Goal: Information Seeking & Learning: Check status

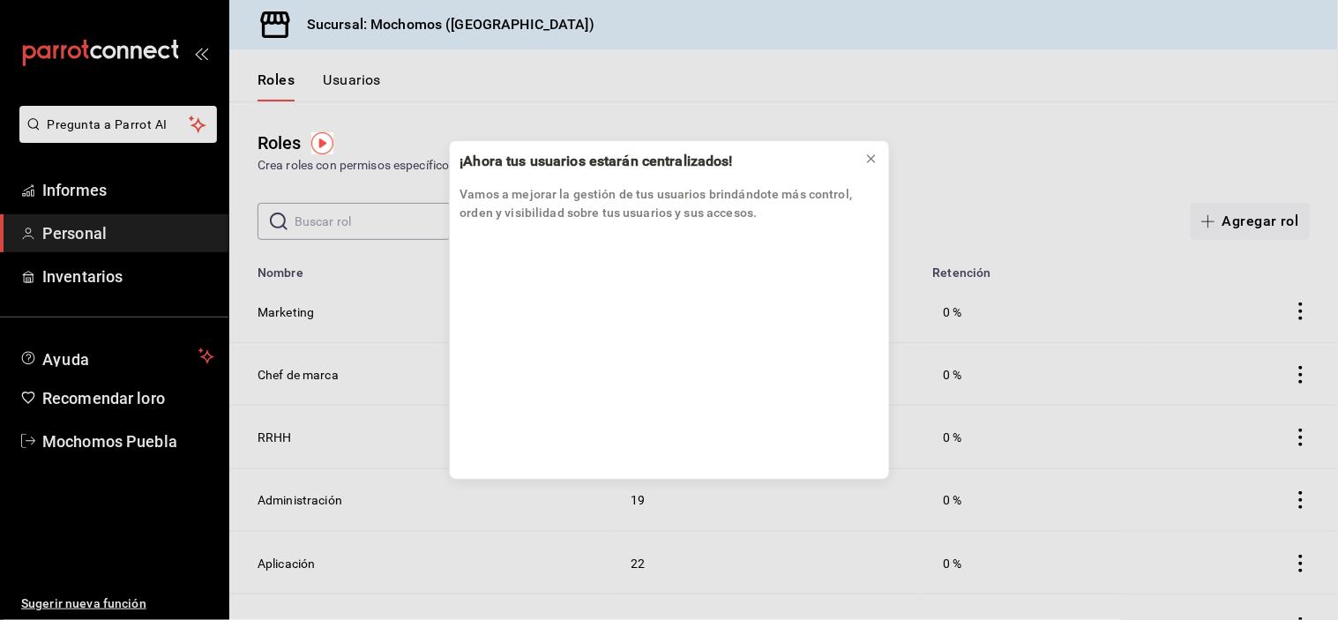
click at [90, 179] on div "¡Ahora tus usuarios estarán centralizados! Vamos a mejorar la gestión de tus us…" at bounding box center [669, 310] width 1338 height 620
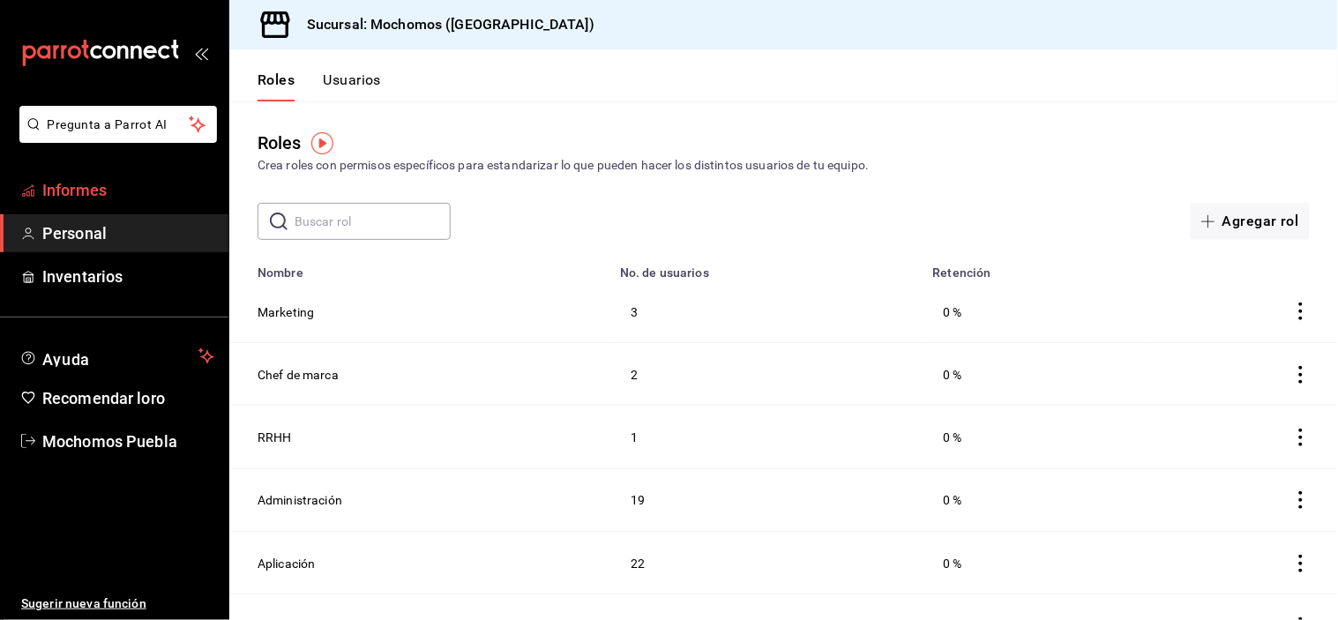
click at [129, 205] on link "Informes" at bounding box center [114, 190] width 228 height 38
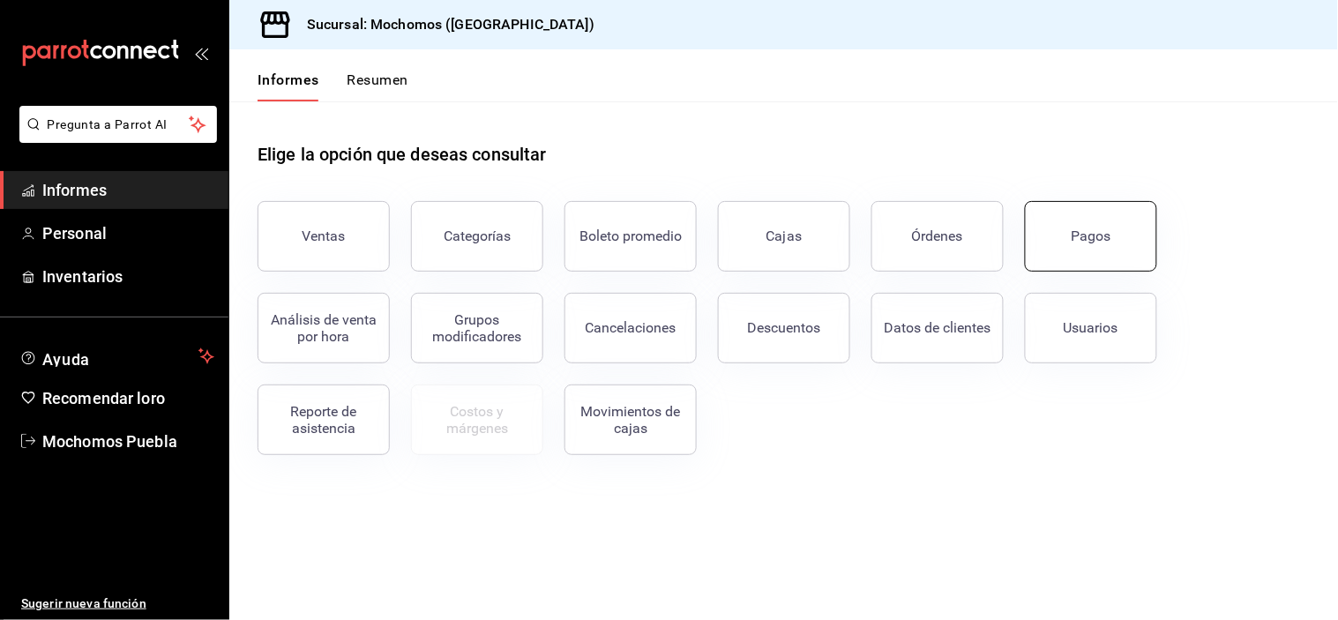
click at [1120, 236] on button "Pagos" at bounding box center [1091, 236] width 132 height 71
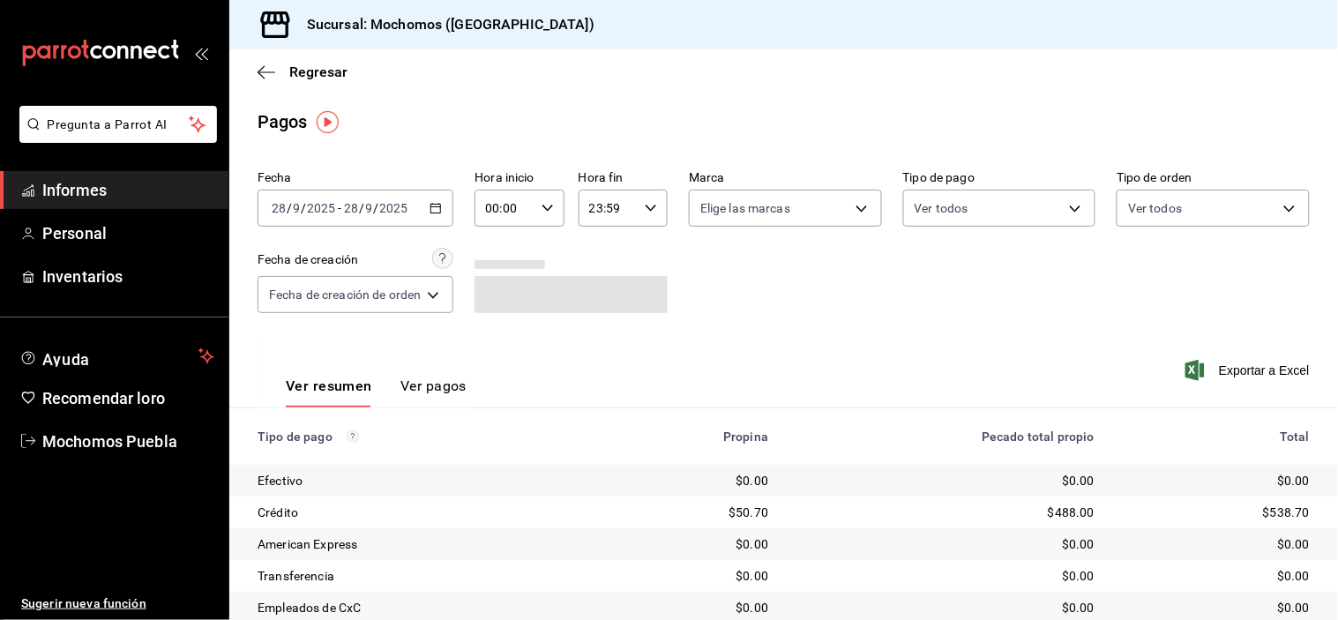
click at [446, 201] on div "[DATE] [DATE] - [DATE] [DATE]" at bounding box center [356, 208] width 196 height 37
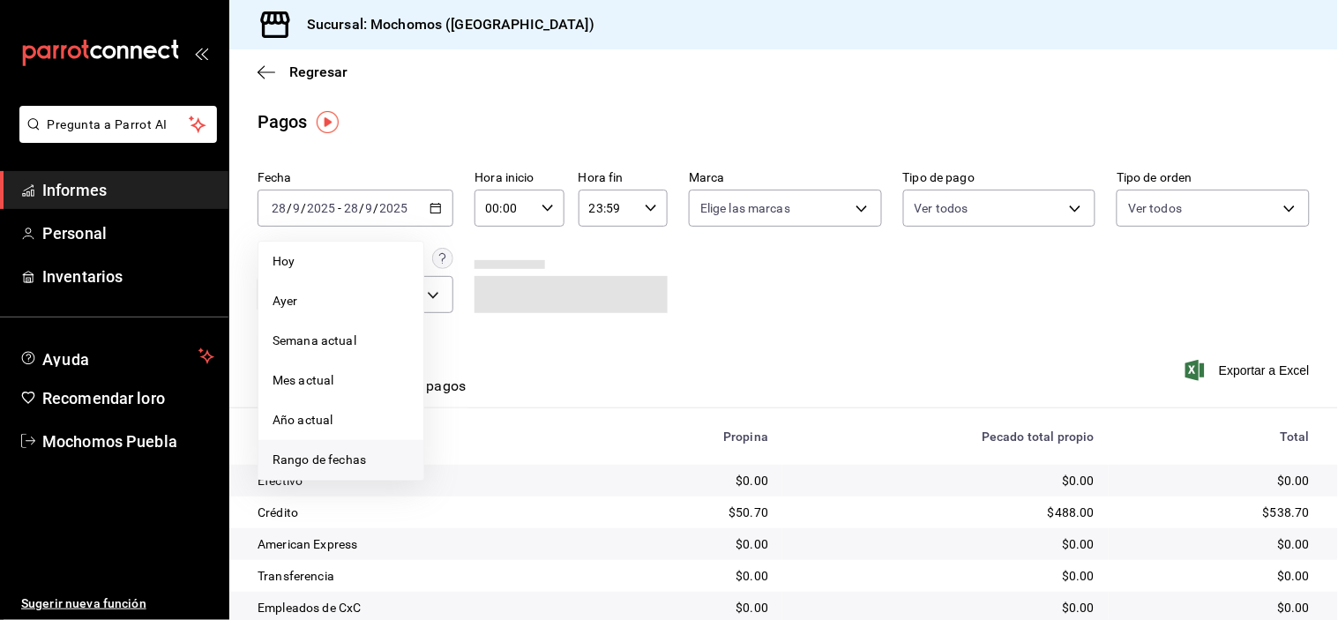
click at [326, 463] on font "Rango de fechas" at bounding box center [320, 460] width 94 height 14
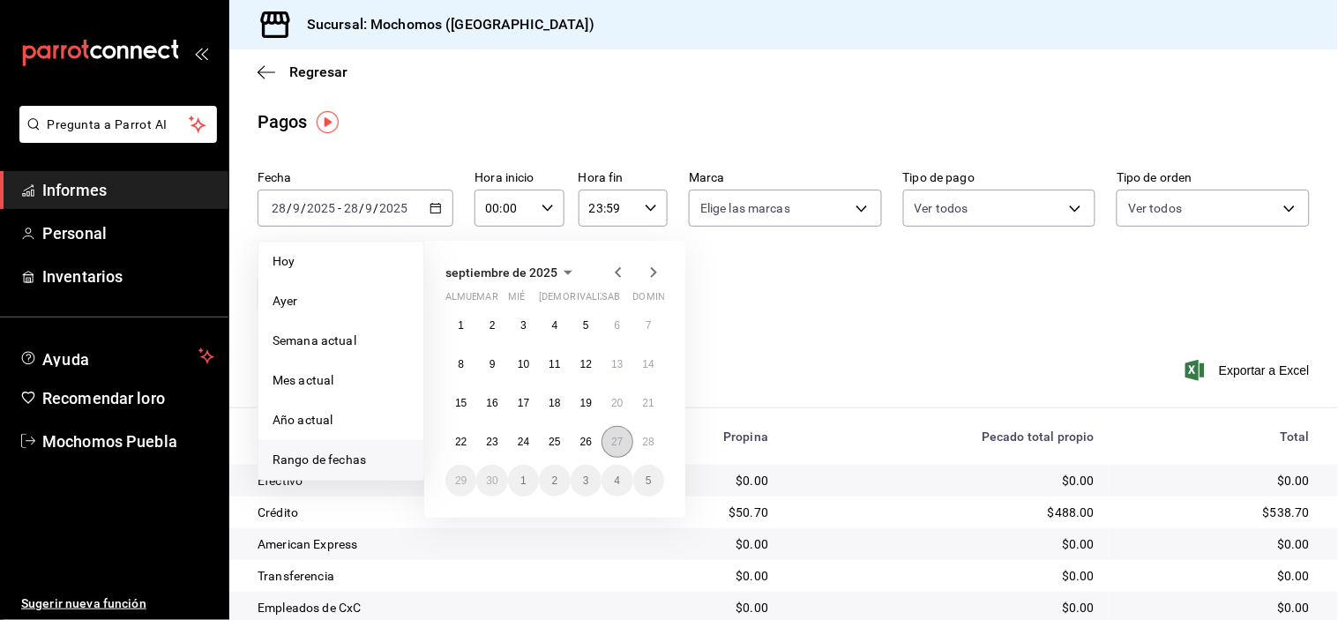
click at [606, 452] on button "27" at bounding box center [617, 442] width 31 height 32
click at [656, 443] on button "28" at bounding box center [648, 442] width 31 height 32
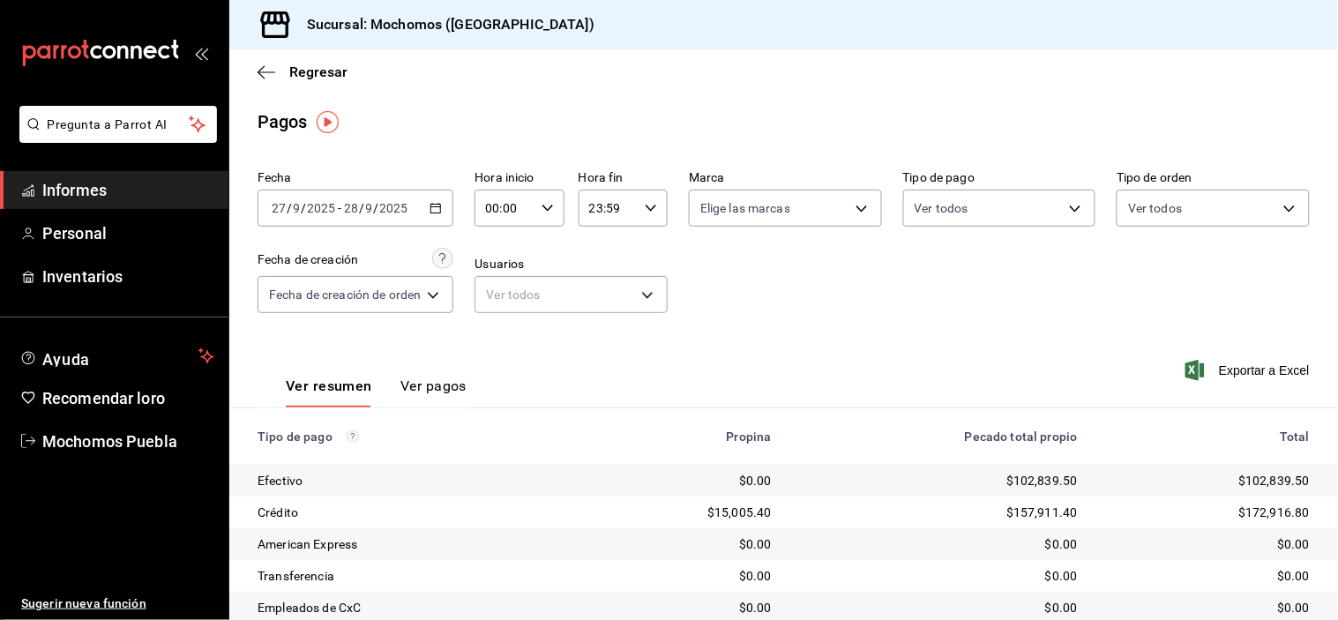
click at [559, 194] on div "00:00 Hora inicio" at bounding box center [519, 208] width 89 height 37
click at [501, 244] on button "07" at bounding box center [499, 256] width 37 height 35
type input "07:00"
click at [822, 300] on div at bounding box center [669, 310] width 1338 height 620
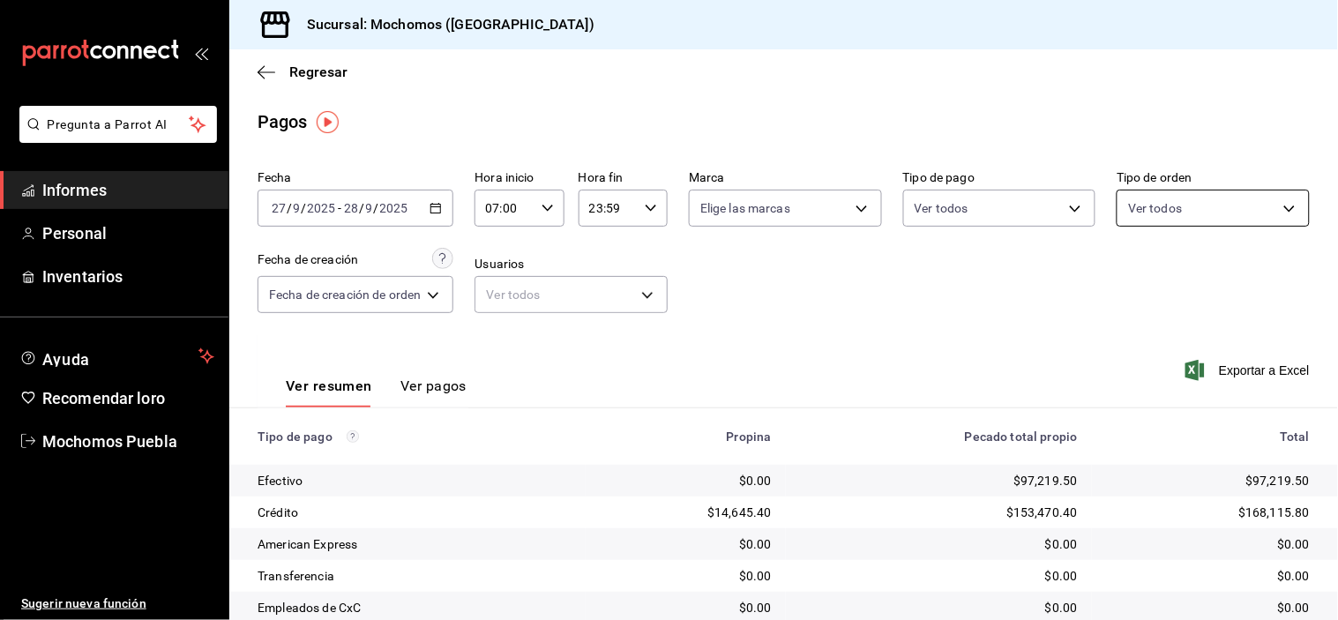
click at [1165, 203] on body "Pregunta a Parrot AI Informes Personal Inventarios Ayuda Recomendar loro Mochom…" at bounding box center [669, 310] width 1338 height 620
click at [1132, 341] on input "checkbox" at bounding box center [1127, 337] width 16 height 16
checkbox input "true"
type input "c7bc0ce2-274d-49fd-89f5-4bcf8044acf9"
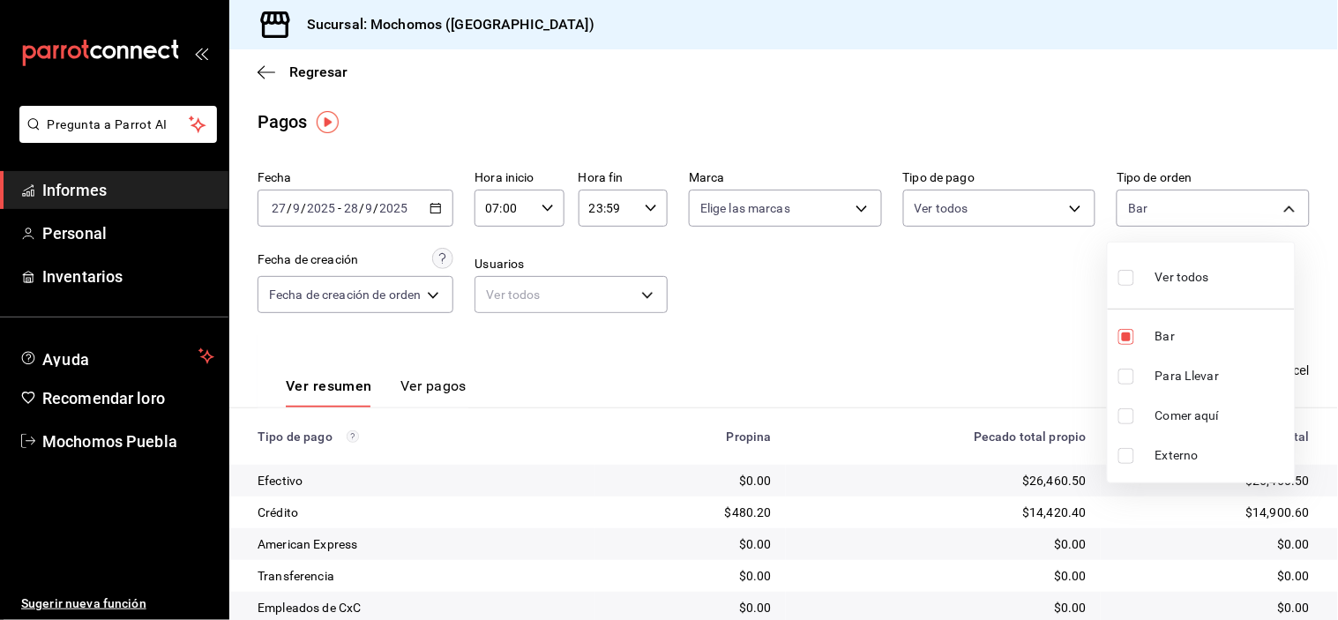
click at [863, 296] on div at bounding box center [669, 310] width 1338 height 620
click at [1142, 206] on body "Pregunta a Parrot AI Informes Personal Inventarios Ayuda Recomendar loro Mochom…" at bounding box center [669, 310] width 1338 height 620
click at [1125, 265] on label at bounding box center [1130, 278] width 23 height 26
click at [1125, 270] on input "checkbox" at bounding box center [1127, 278] width 16 height 16
checkbox input "false"
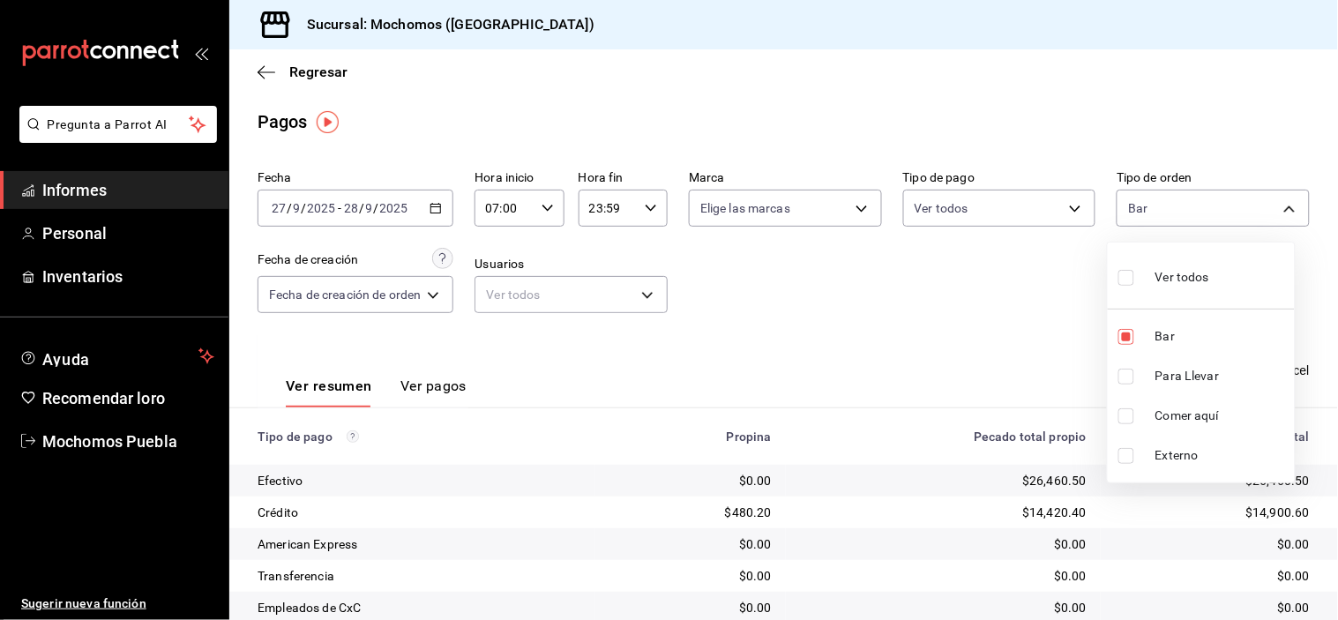
checkbox input "false"
click at [1125, 275] on input "checkbox" at bounding box center [1127, 278] width 16 height 16
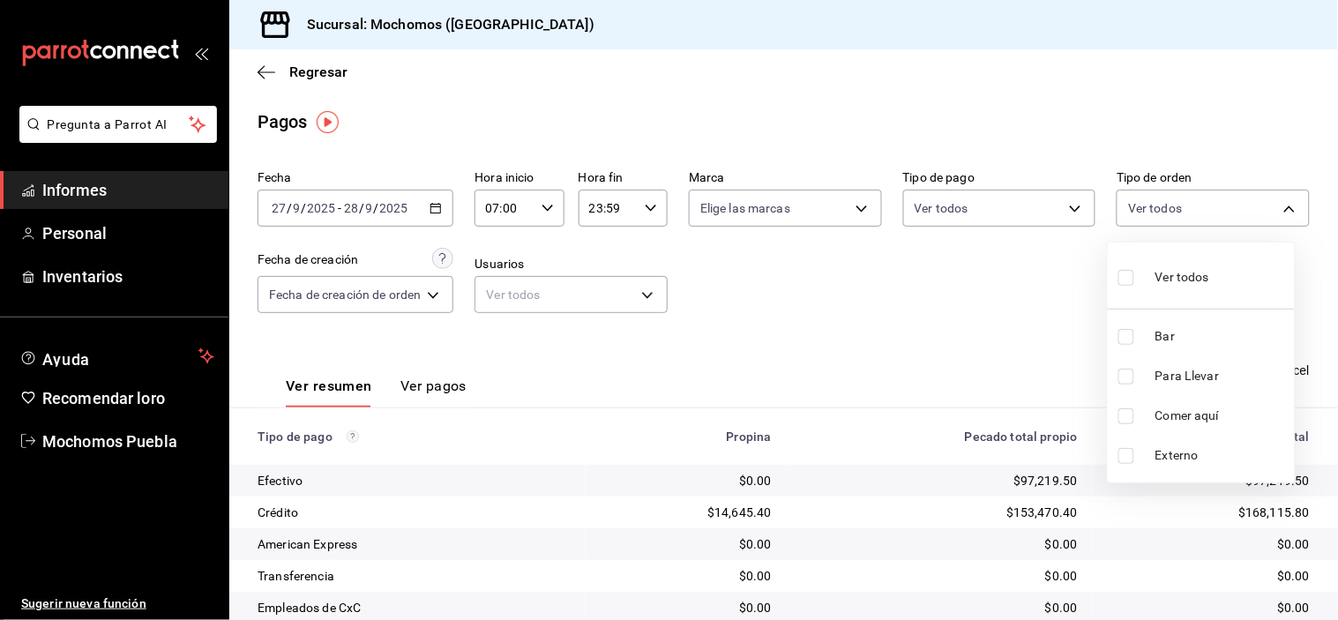
checkbox input "true"
type input "c7bc0ce2-274d-49fd-89f5-4bcf8044acf9,c9e91c43-775f-4cd6-ac16-cfdc9e5fd636,e77b1…"
checkbox input "true"
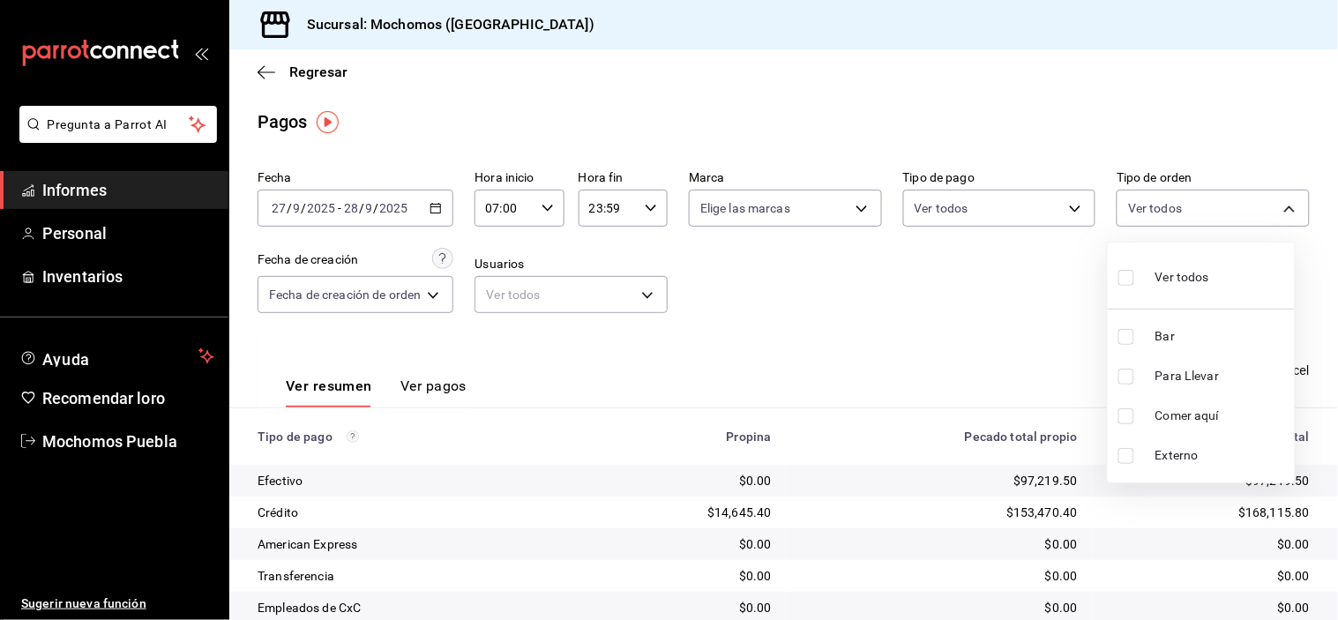
checkbox input "true"
click at [1119, 331] on input "checkbox" at bounding box center [1127, 337] width 16 height 16
checkbox input "false"
type input "c9e91c43-775f-4cd6-ac16-cfdc9e5fd636,e77b1244-dd56-4ae6-90a6-fad4c81c99f8,EXTER…"
checkbox input "false"
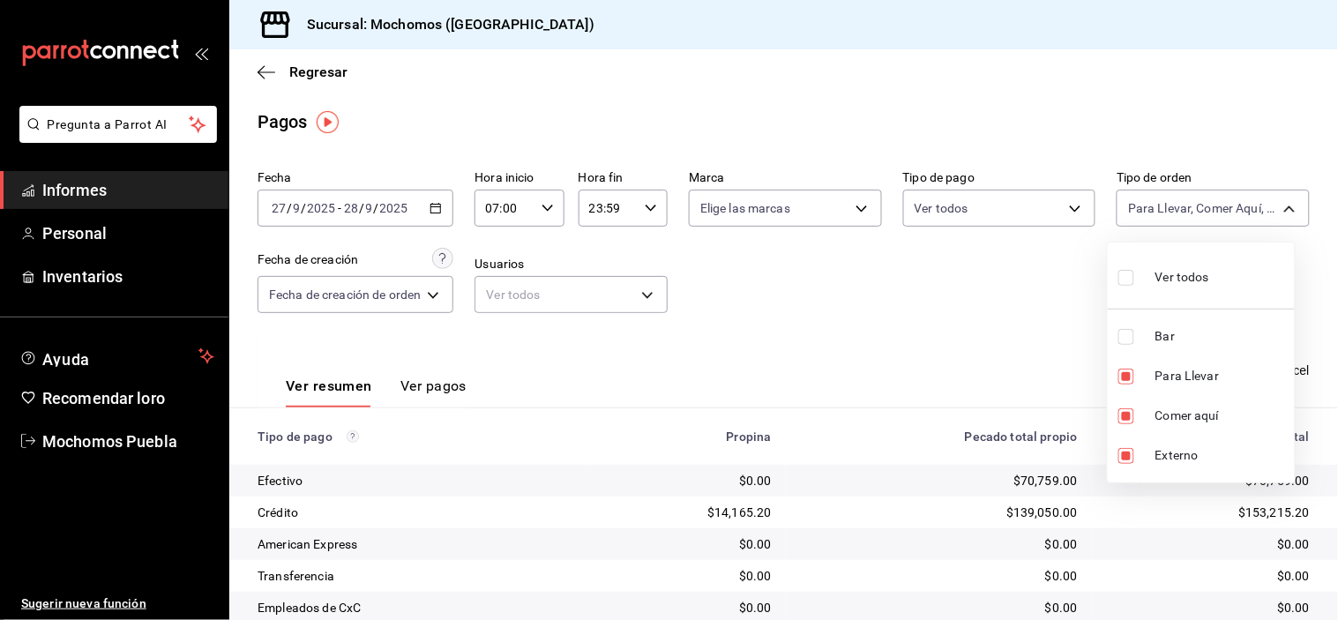
click at [1064, 327] on div at bounding box center [669, 310] width 1338 height 620
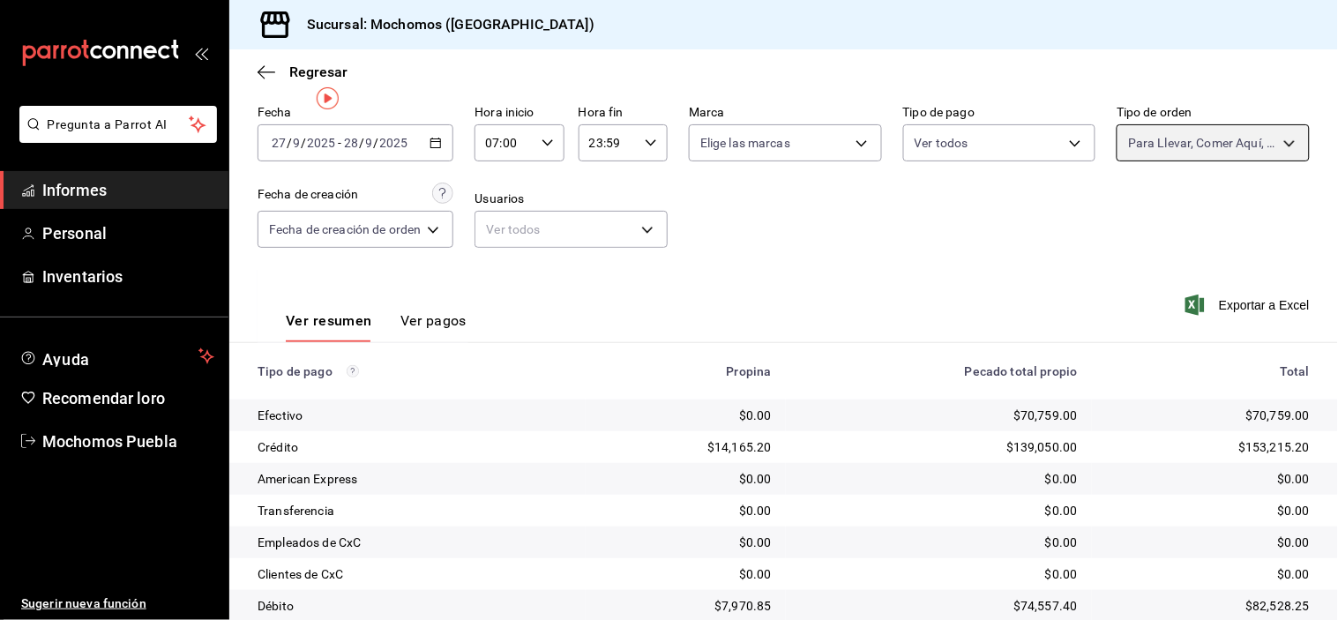
scroll to position [98, 0]
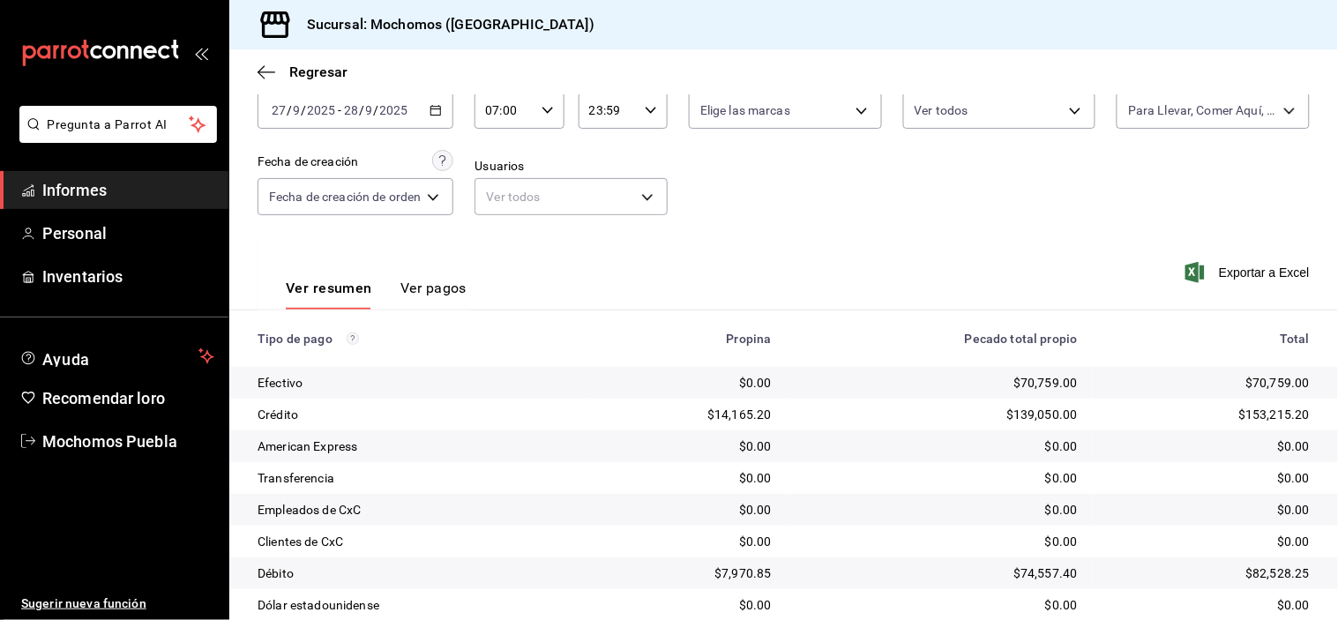
click at [558, 112] on div "07:00 Hora inicio" at bounding box center [519, 110] width 89 height 37
click at [1015, 241] on div at bounding box center [669, 310] width 1338 height 620
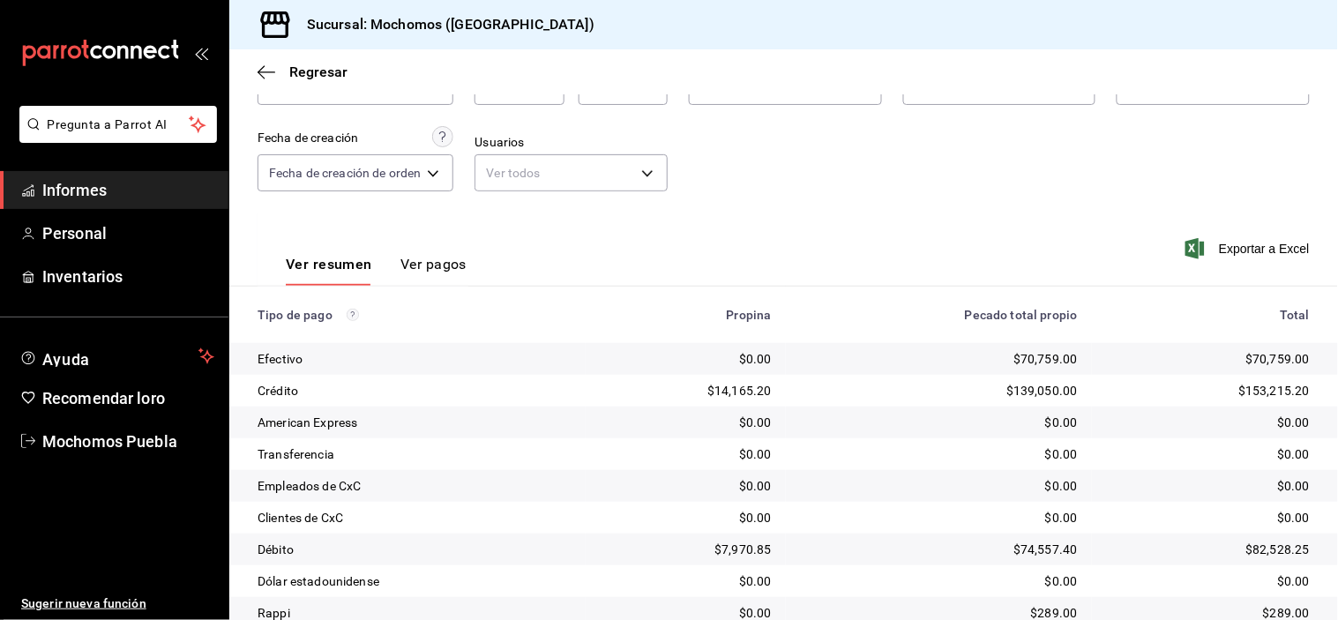
scroll to position [0, 0]
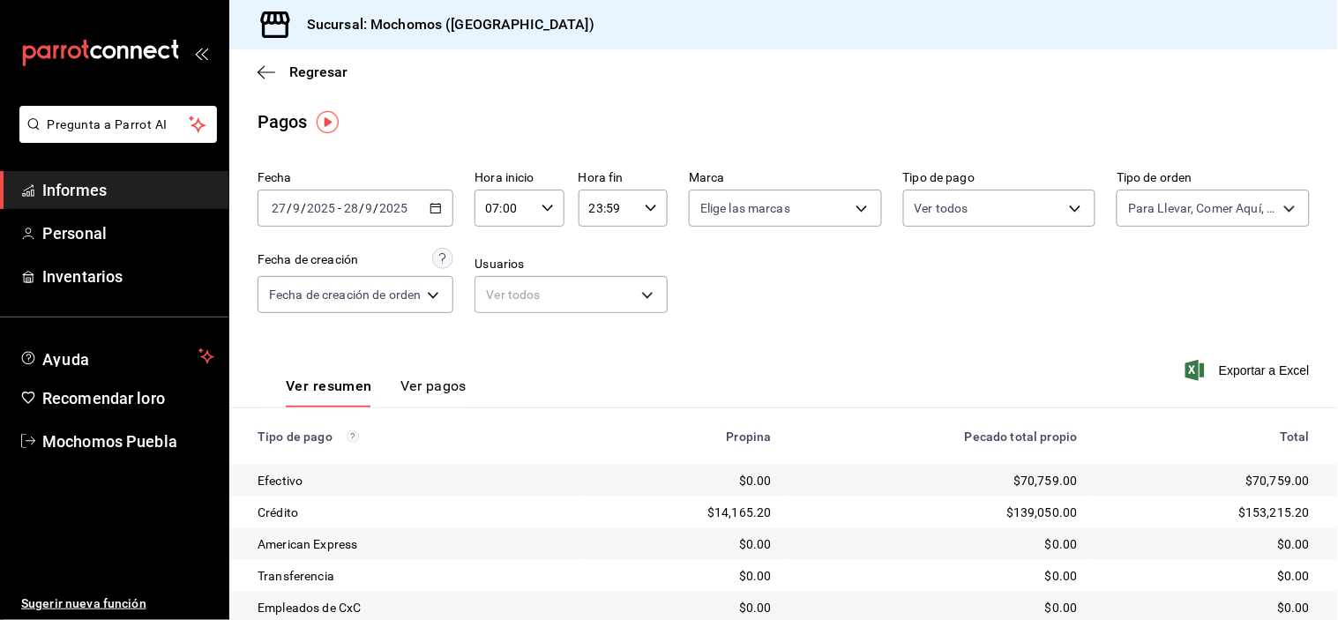
click at [540, 203] on div "07:00 Hora inicio" at bounding box center [519, 208] width 89 height 37
click at [499, 306] on font "06" at bounding box center [499, 313] width 14 height 14
type input "06:00"
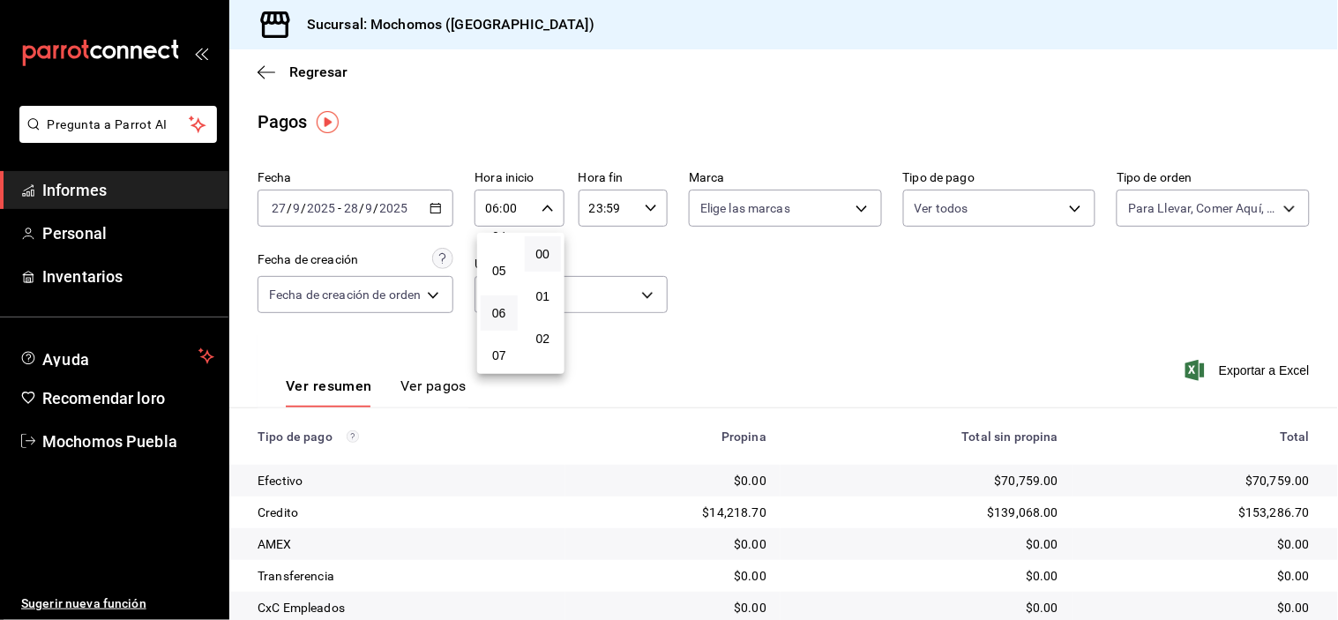
click at [759, 313] on div at bounding box center [669, 310] width 1338 height 620
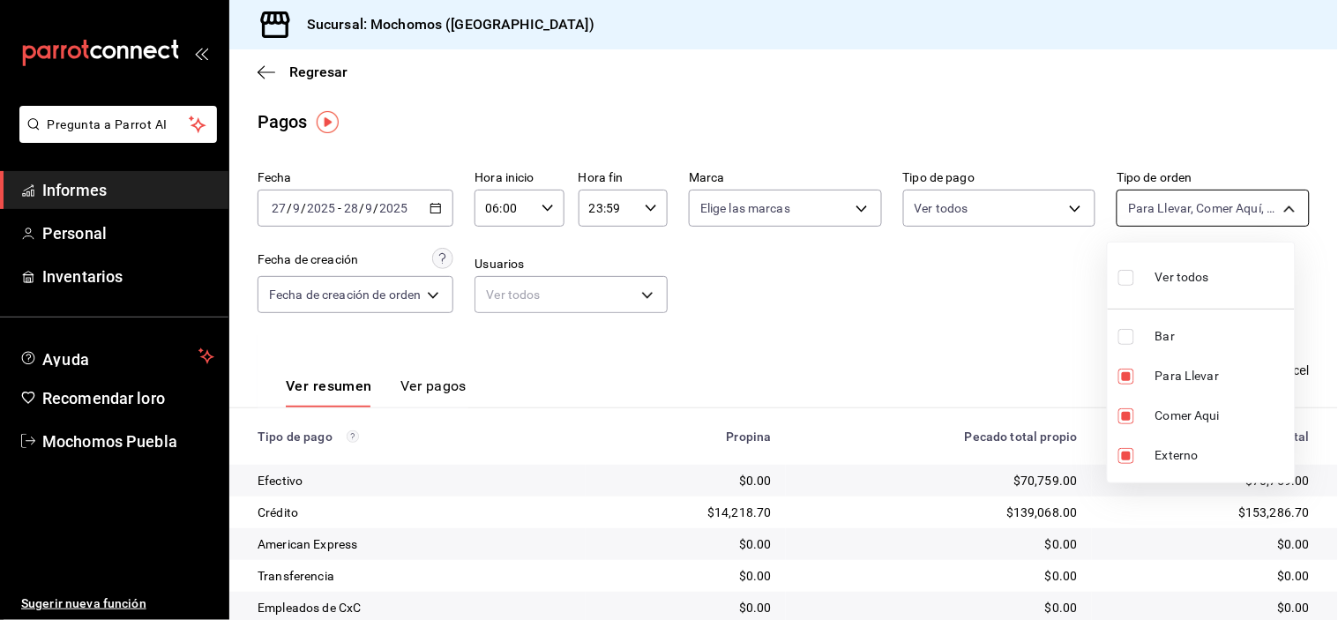
click at [1185, 212] on body "Pregunta a Parrot AI Informes Personal Inventarios Ayuda Recomendar loro Mochom…" at bounding box center [669, 310] width 1338 height 620
click at [1121, 270] on input "checkbox" at bounding box center [1127, 278] width 16 height 16
checkbox input "true"
type input "c7bc0ce2-274d-49fd-89f5-4bcf8044acf9,c9e91c43-775f-4cd6-ac16-cfdc9e5fd636,e77b1…"
checkbox input "true"
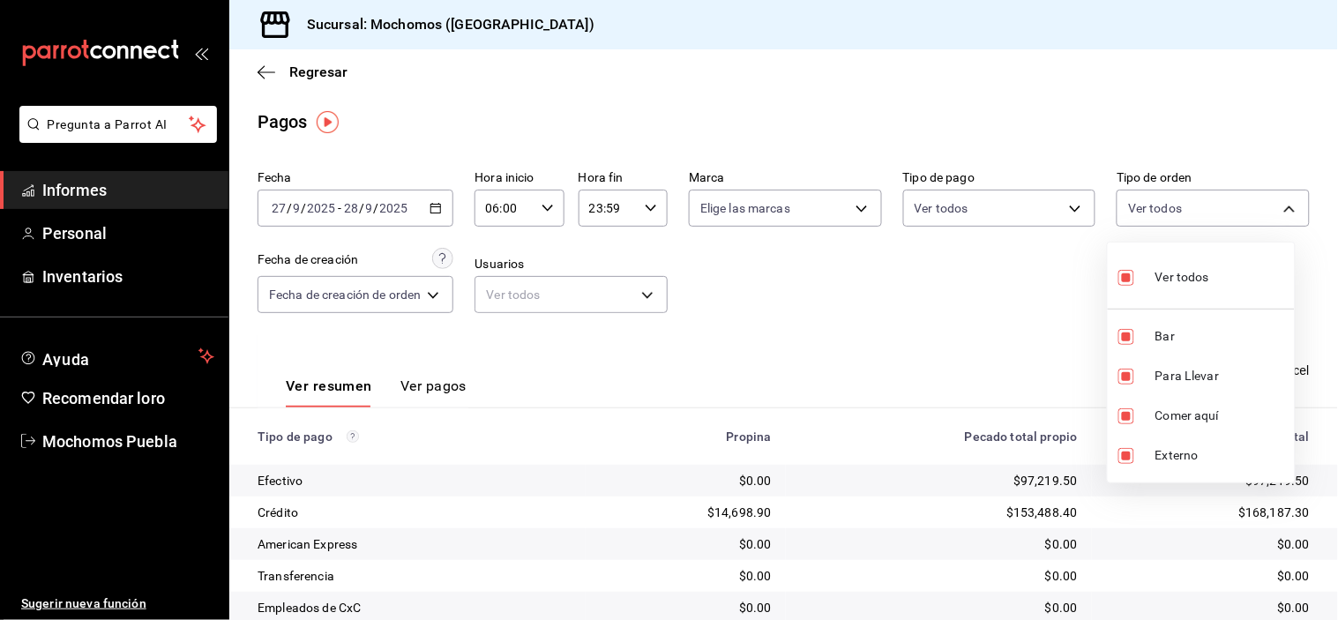
click at [977, 296] on div at bounding box center [669, 310] width 1338 height 620
click at [1158, 215] on body "Pregunta a Parrot AI Informes Personal Inventarios Ayuda Recomendar loro Mochom…" at bounding box center [669, 310] width 1338 height 620
click at [1124, 271] on input "checkbox" at bounding box center [1127, 278] width 16 height 16
checkbox input "false"
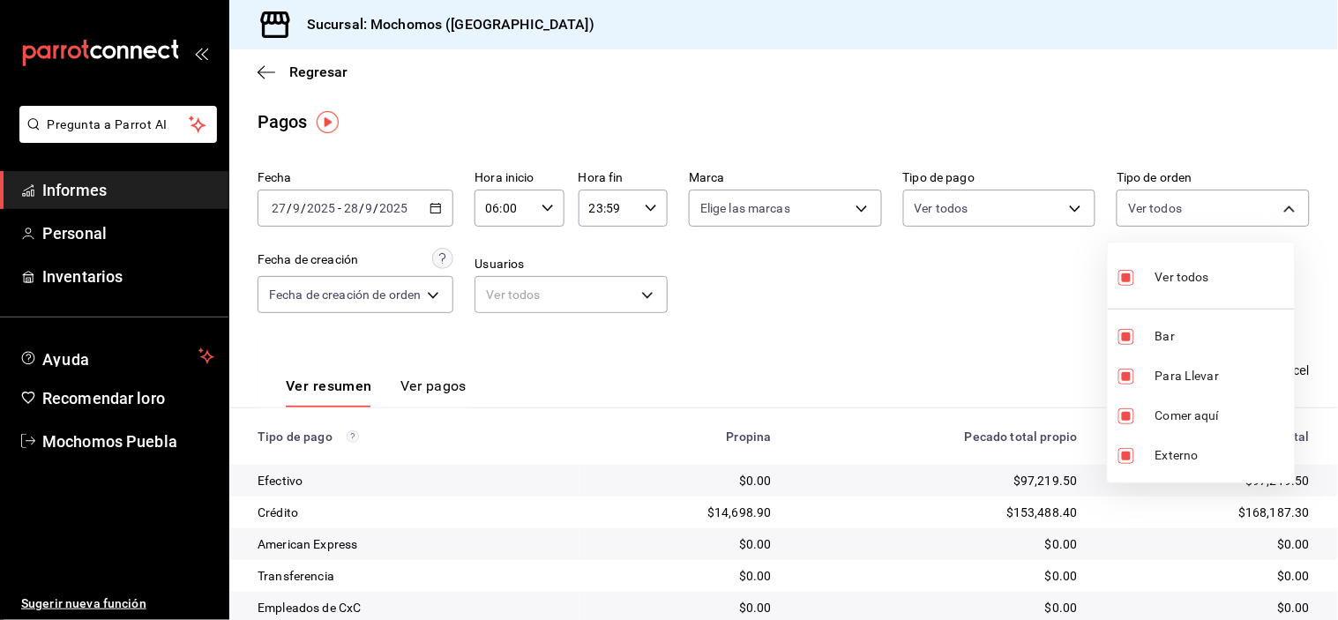
checkbox input "false"
click at [1126, 270] on input "checkbox" at bounding box center [1127, 278] width 16 height 16
checkbox input "true"
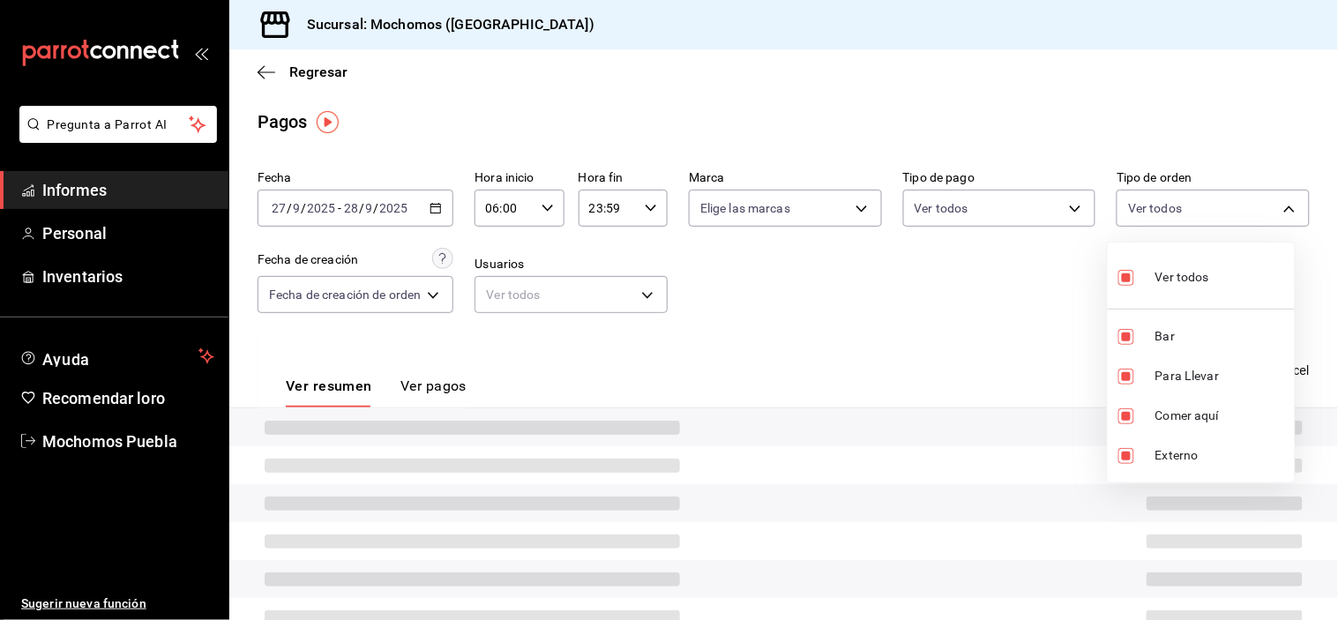
type input "c7bc0ce2-274d-49fd-89f5-4bcf8044acf9,c9e91c43-775f-4cd6-ac16-cfdc9e5fd636,e77b1…"
checkbox input "true"
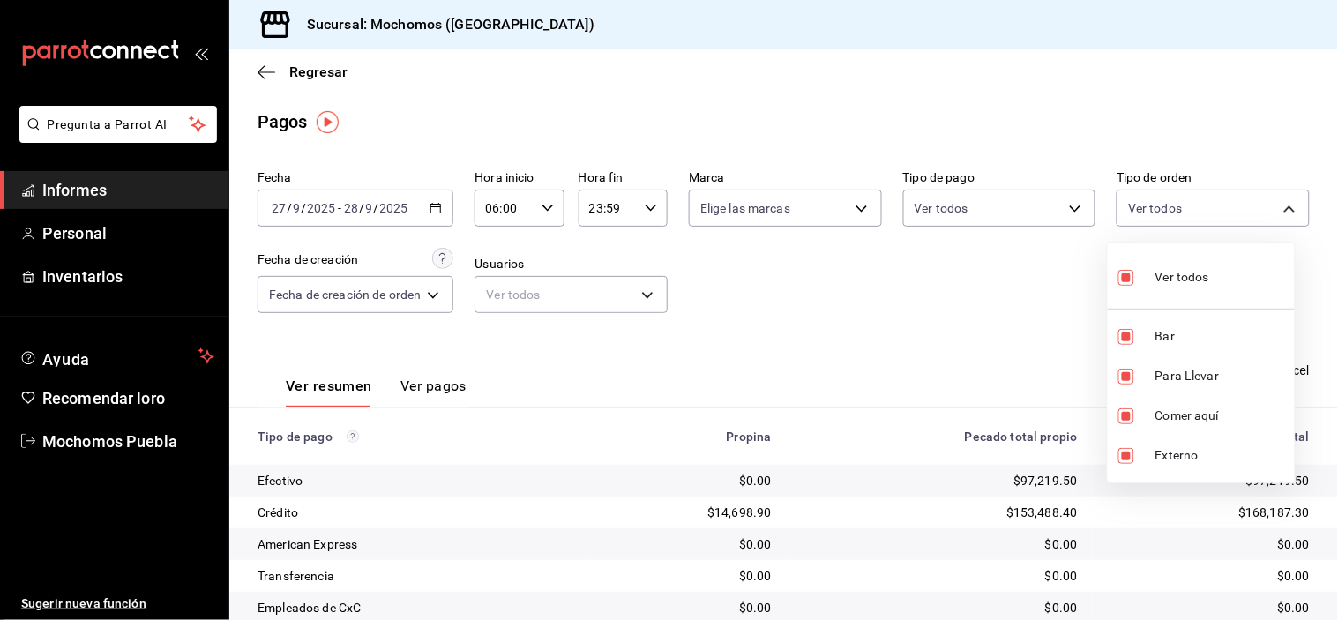
click at [1066, 275] on div at bounding box center [669, 310] width 1338 height 620
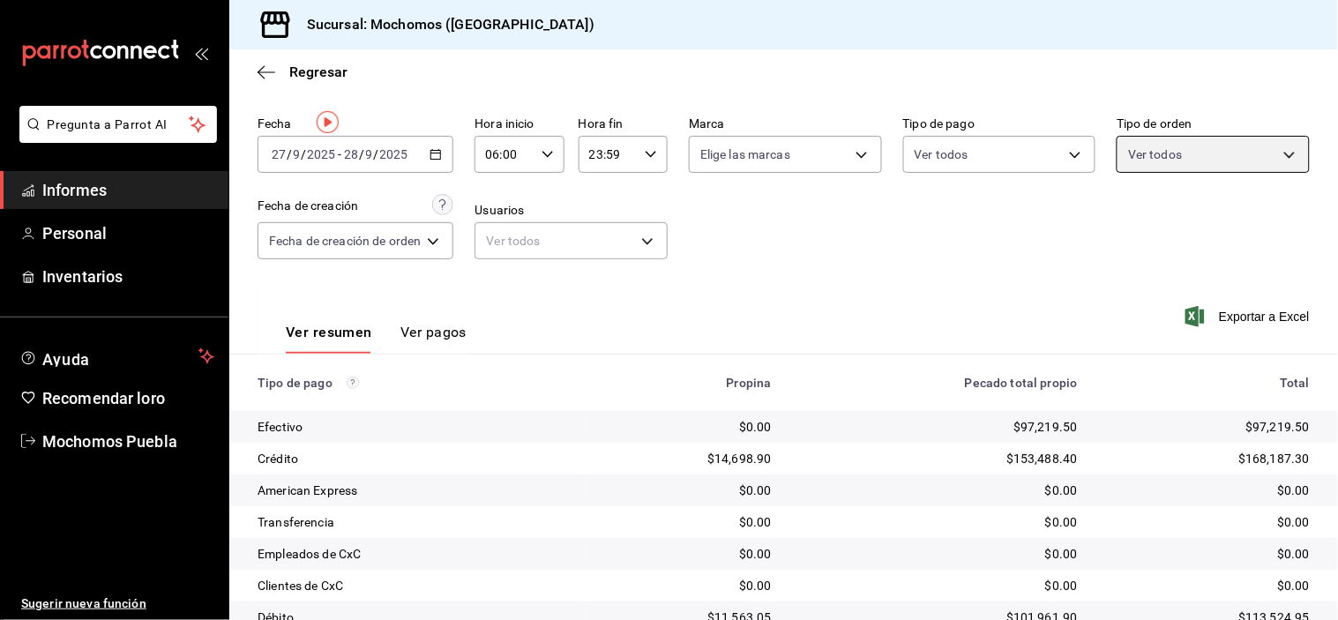
scroll to position [191, 0]
